Goal: Task Accomplishment & Management: Manage account settings

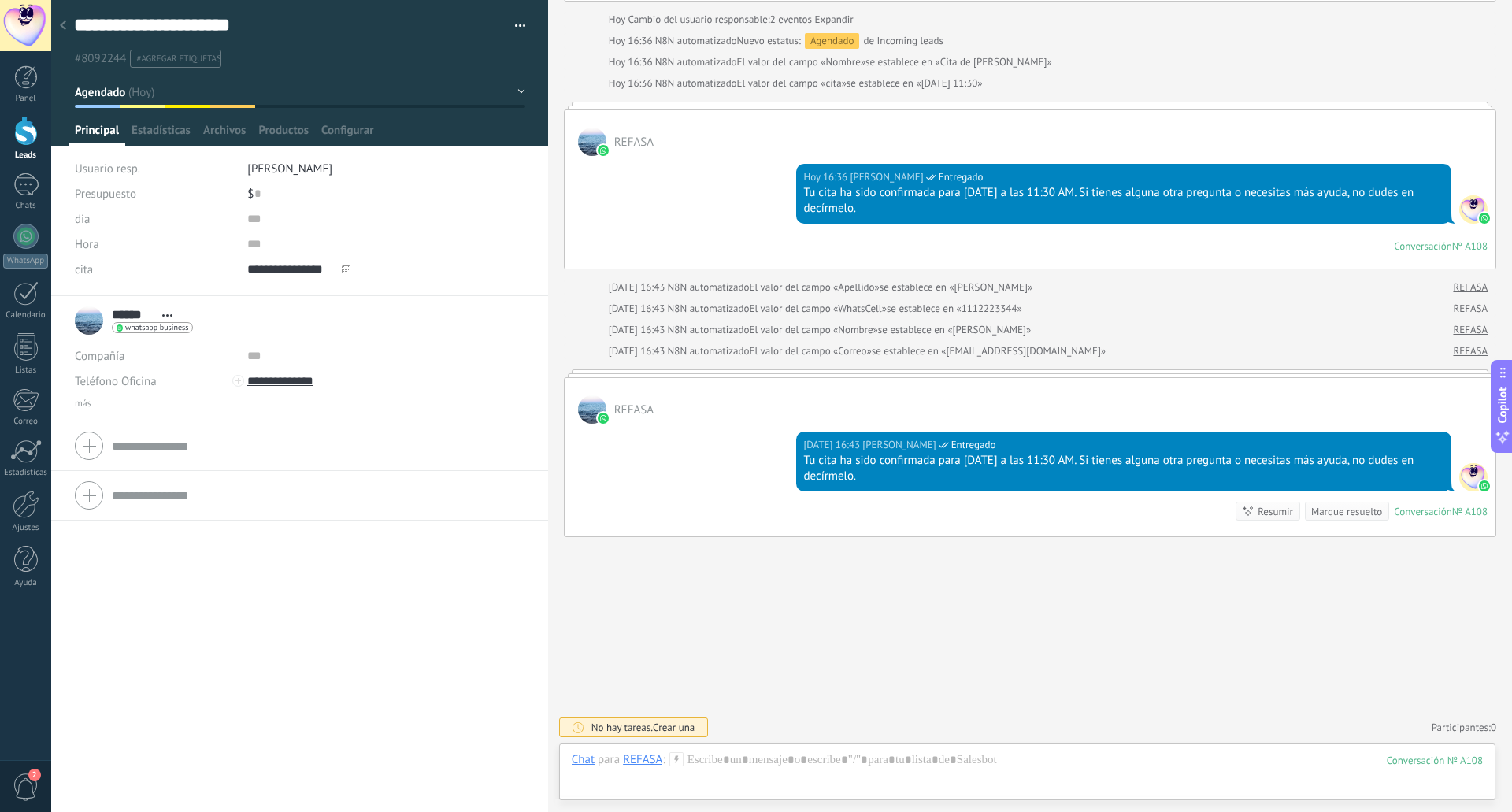
scroll to position [1403, 0]
click at [86, 401] on span "más" at bounding box center [83, 404] width 17 height 13
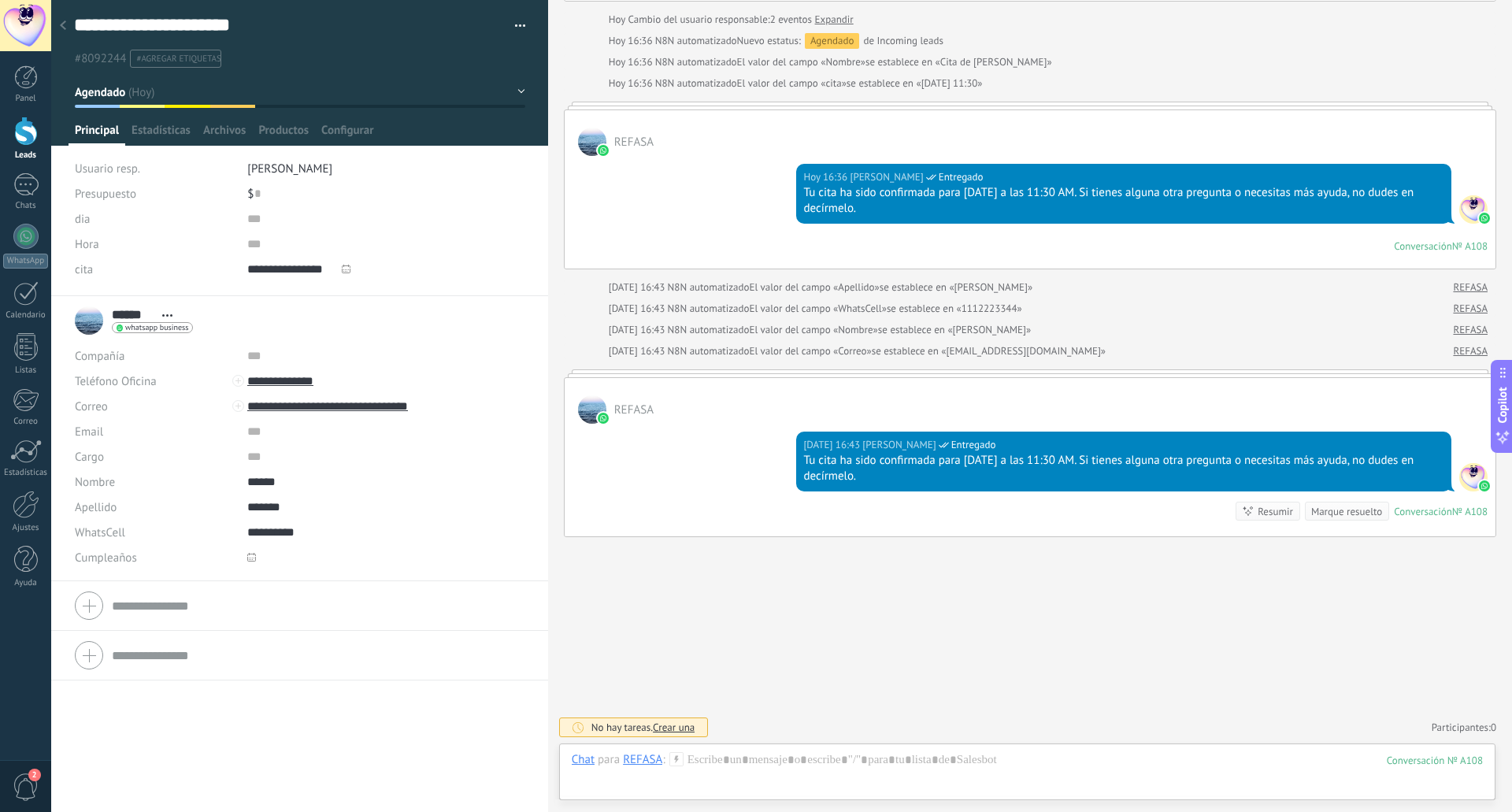
click at [128, 325] on span "whatsapp business" at bounding box center [156, 328] width 63 height 8
click at [587, 521] on div at bounding box center [756, 406] width 1512 height 812
click at [67, 33] on div at bounding box center [62, 26] width 22 height 31
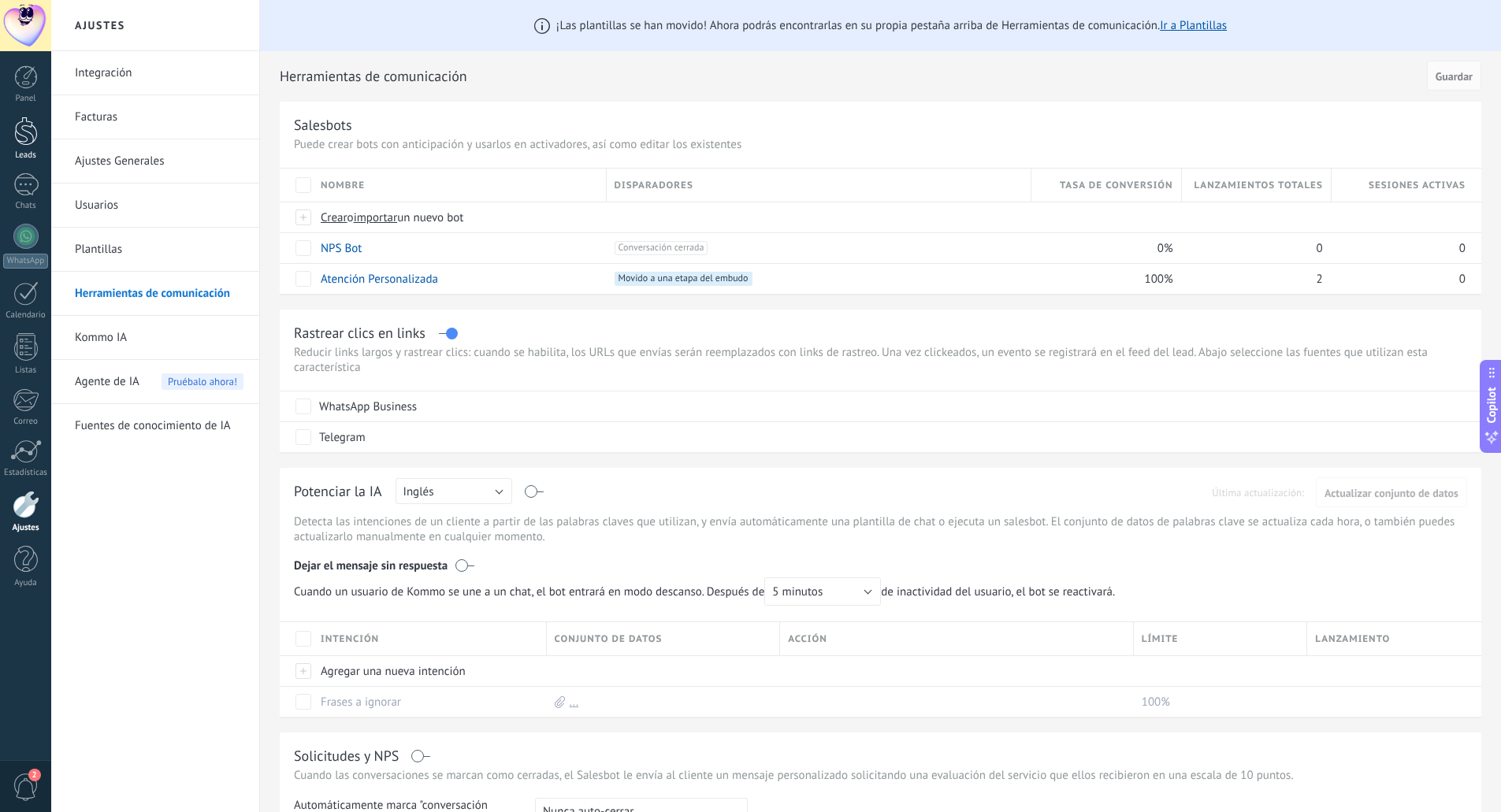
click at [17, 134] on div at bounding box center [26, 131] width 24 height 29
